Goal: Task Accomplishment & Management: Use online tool/utility

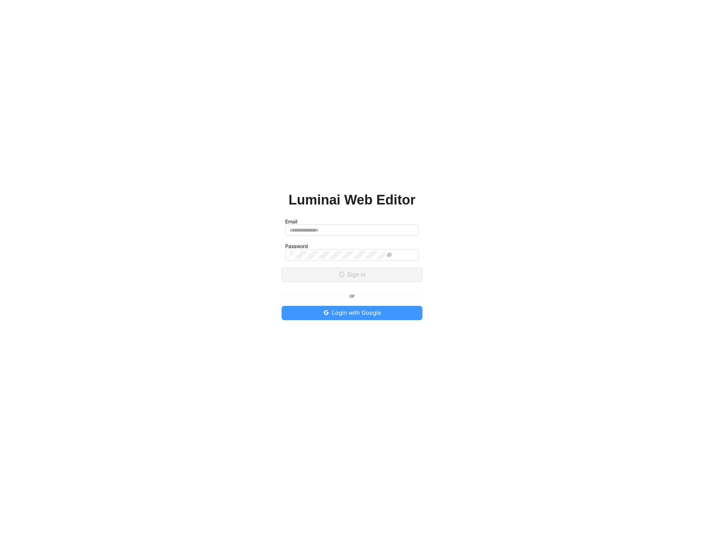
click at [365, 311] on span "Login with Google" at bounding box center [356, 312] width 49 height 9
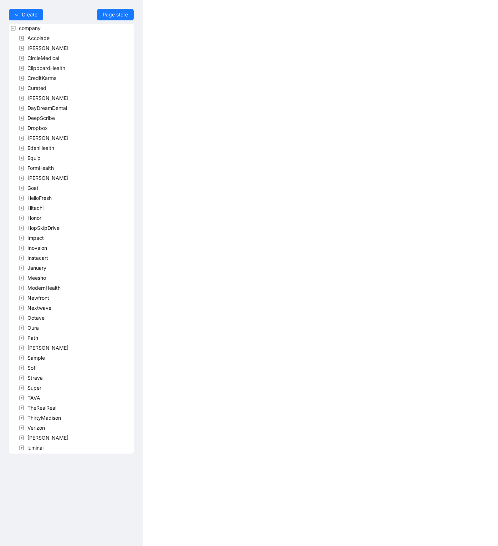
click at [497, 96] on body "Create Page store company Accolade Alma CircleMedical ClipboardHealth CreditKar…" at bounding box center [249, 273] width 498 height 546
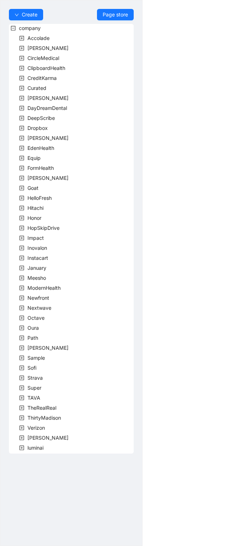
click at [176, 134] on body "Create Page store company Accolade Alma CircleMedical ClipboardHealth CreditKar…" at bounding box center [123, 273] width 246 height 546
click at [36, 317] on span "Octave" at bounding box center [35, 317] width 17 height 6
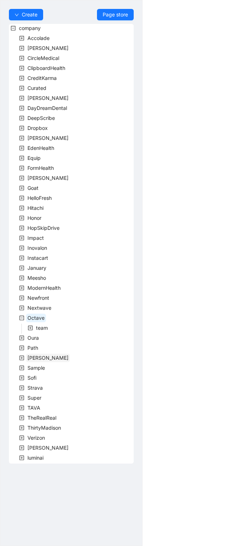
click at [30, 358] on span "[PERSON_NAME]" at bounding box center [47, 357] width 41 height 6
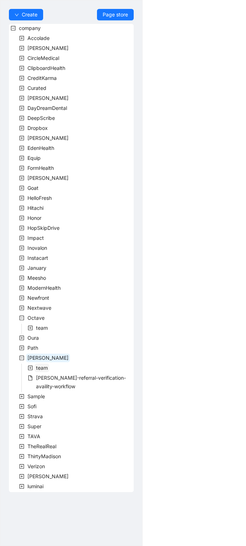
click at [42, 367] on span "team" at bounding box center [42, 367] width 12 height 6
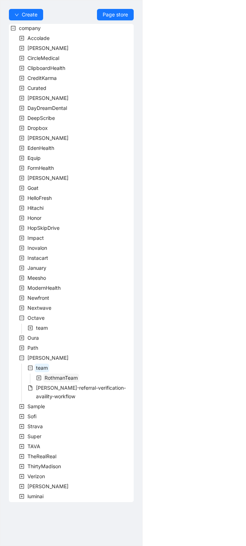
click at [65, 378] on span "RothmanTeam" at bounding box center [61, 377] width 33 height 6
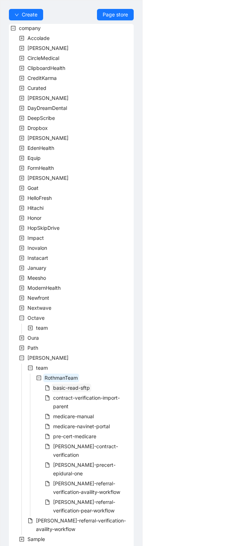
click at [71, 386] on span "basic-read-sftp" at bounding box center [71, 387] width 37 height 6
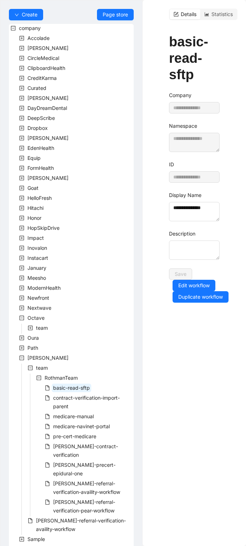
click at [71, 386] on span "basic-read-sftp" at bounding box center [71, 387] width 37 height 6
click at [206, 280] on button "Edit workflow" at bounding box center [194, 285] width 43 height 11
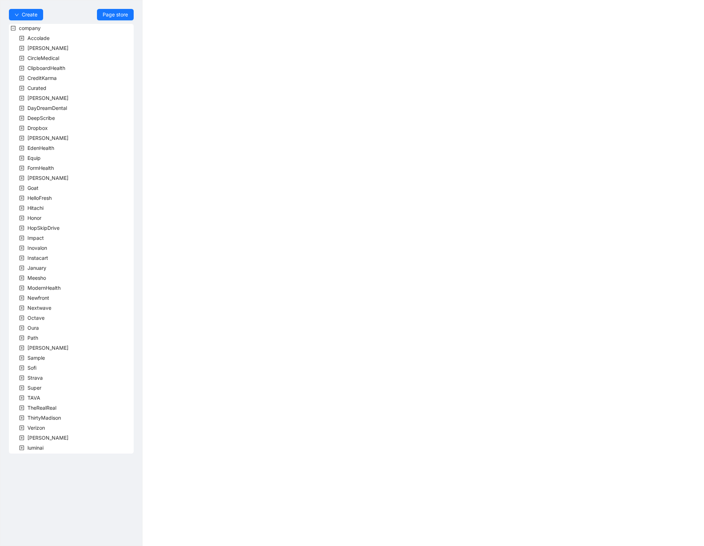
click at [204, 302] on body "Create Page store company Accolade Alma CircleMedical ClipboardHealth CreditKar…" at bounding box center [352, 273] width 704 height 546
click at [97, 395] on div "company Accolade Alma CircleMedical ClipboardHealth CreditKarma Curated Darby D…" at bounding box center [71, 238] width 125 height 429
click at [36, 341] on span "Path" at bounding box center [33, 337] width 14 height 9
click at [35, 347] on span "[PERSON_NAME]" at bounding box center [47, 347] width 41 height 6
click at [250, 320] on body "Create Page store company Accolade Alma CircleMedical ClipboardHealth CreditKar…" at bounding box center [352, 273] width 704 height 546
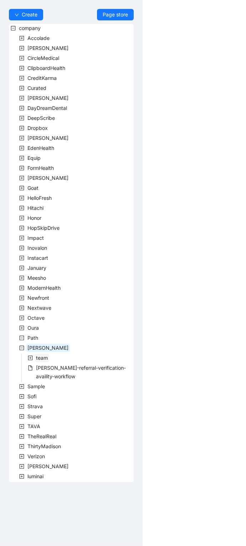
click at [39, 356] on span "team" at bounding box center [42, 357] width 12 height 6
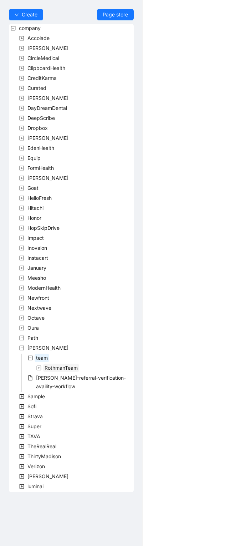
click at [60, 367] on span "RothmanTeam" at bounding box center [61, 367] width 33 height 6
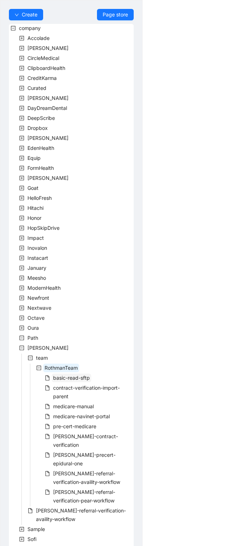
click at [77, 376] on span "basic-read-sftp" at bounding box center [71, 377] width 37 height 6
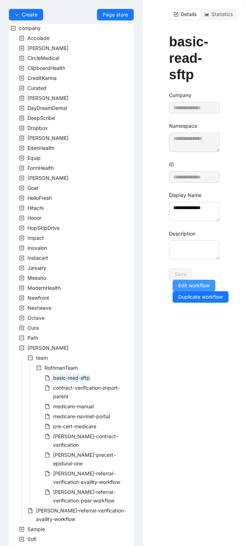
click at [200, 281] on span "Edit workflow" at bounding box center [193, 285] width 31 height 8
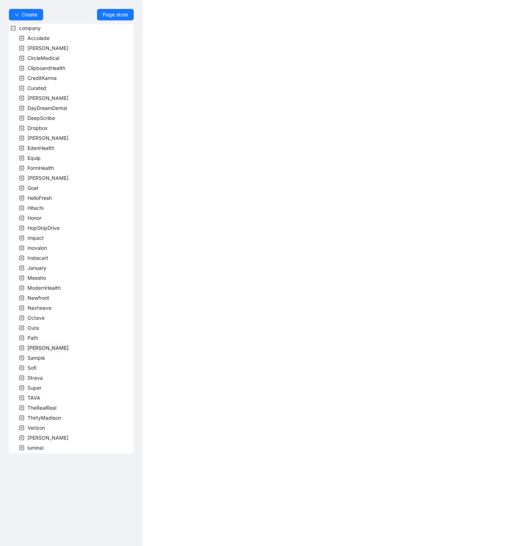
click at [40, 348] on span "[PERSON_NAME]" at bounding box center [47, 347] width 41 height 6
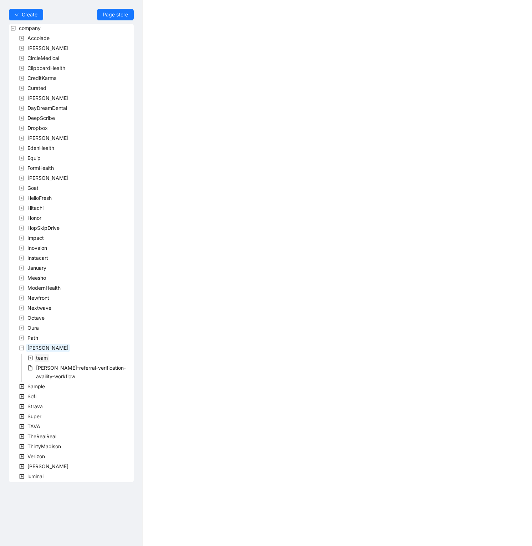
click at [38, 360] on span "team" at bounding box center [42, 357] width 12 height 6
click at [70, 365] on span "RothmanTeam" at bounding box center [61, 367] width 33 height 6
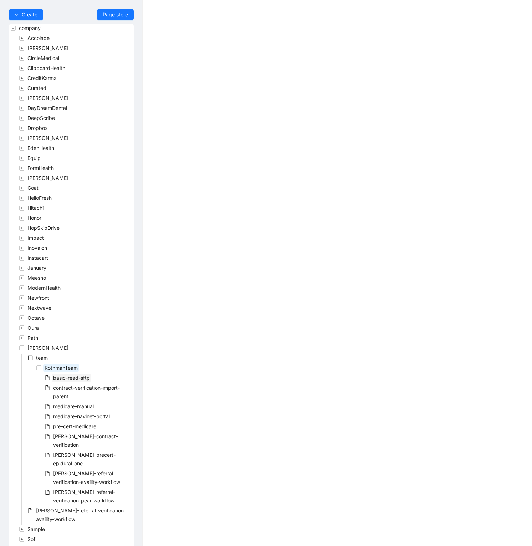
click at [60, 377] on span "basic-read-sftp" at bounding box center [71, 377] width 37 height 6
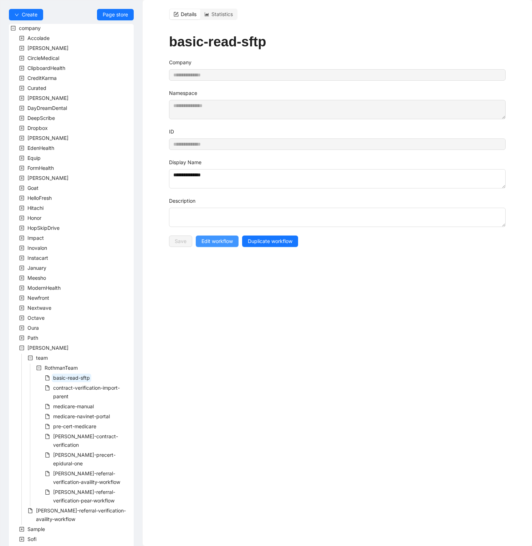
click at [223, 237] on span "Edit workflow" at bounding box center [216, 241] width 31 height 8
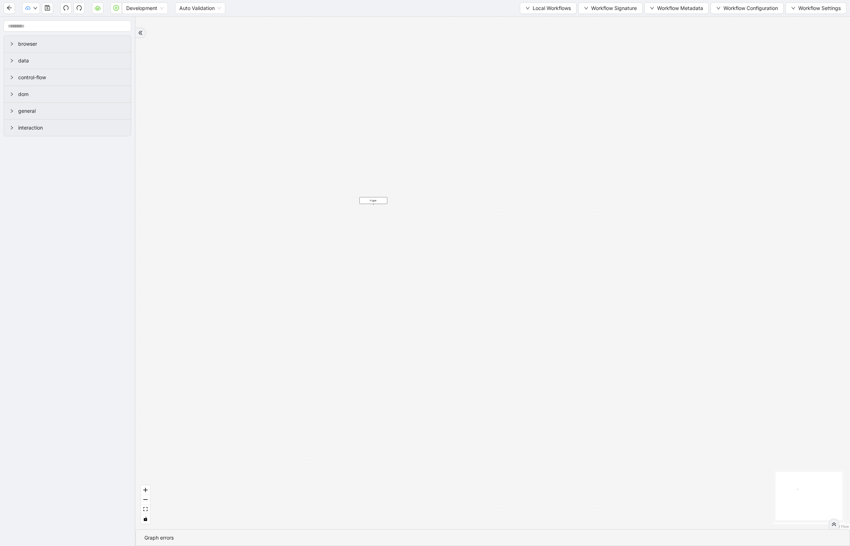
click at [532, 1] on div "Development Auto Validation Local Workflows Workflow Signature Workflow Metadat…" at bounding box center [425, 8] width 850 height 16
click at [532, 6] on span "Local Workflows" at bounding box center [552, 8] width 38 height 8
click at [532, 26] on li "Select" at bounding box center [544, 21] width 55 height 11
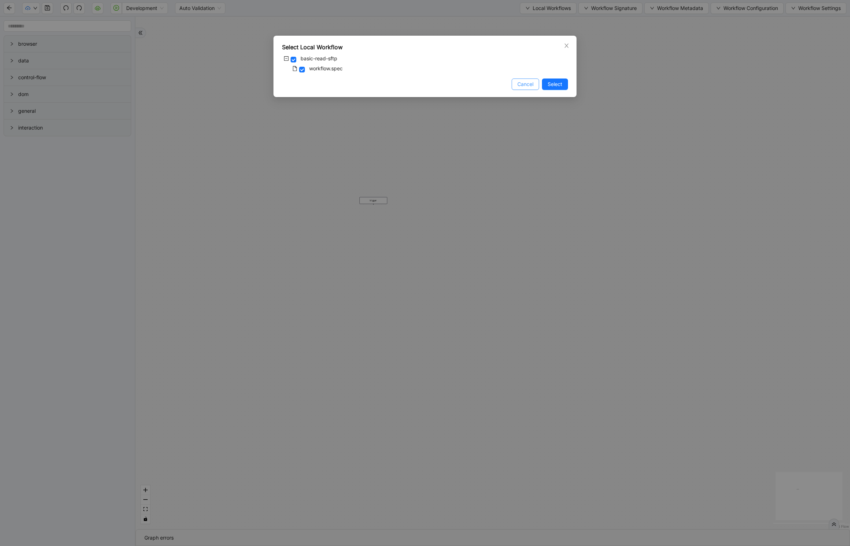
click at [523, 87] on span "Cancel" at bounding box center [525, 84] width 16 height 8
